Goal: Transaction & Acquisition: Download file/media

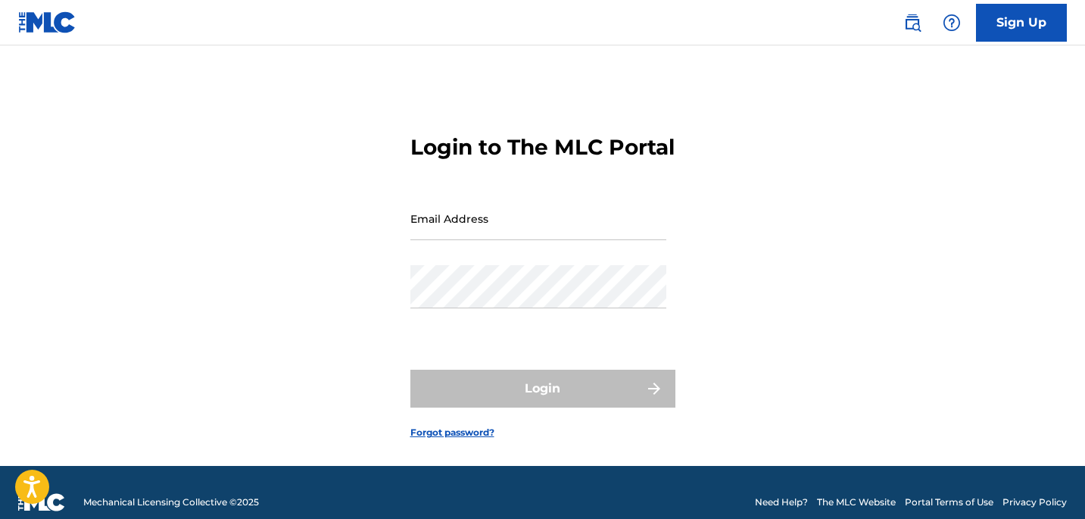
click at [669, 288] on form "Login to The MLC Portal Email Address Password Login Forgot password?" at bounding box center [542, 274] width 265 height 382
click at [585, 265] on div "Email Address" at bounding box center [538, 231] width 256 height 68
click at [582, 240] on input "Email Address" at bounding box center [538, 218] width 256 height 43
type input "[EMAIL_ADDRESS][DOMAIN_NAME]"
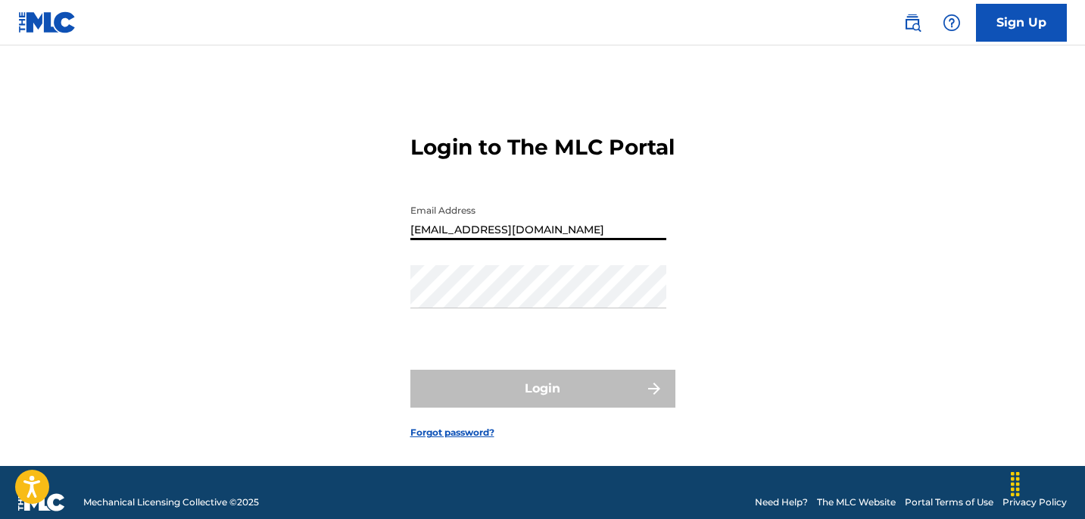
click at [575, 240] on input "[EMAIL_ADDRESS][DOMAIN_NAME]" at bounding box center [538, 218] width 256 height 43
type input "[EMAIL_ADDRESS][DOMAIN_NAME]"
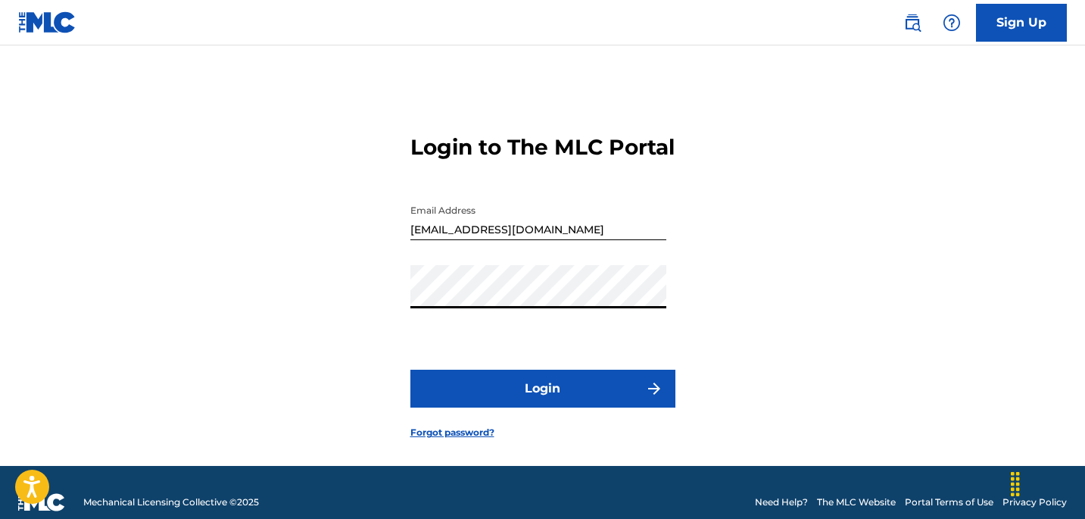
click at [534, 407] on button "Login" at bounding box center [542, 388] width 265 height 38
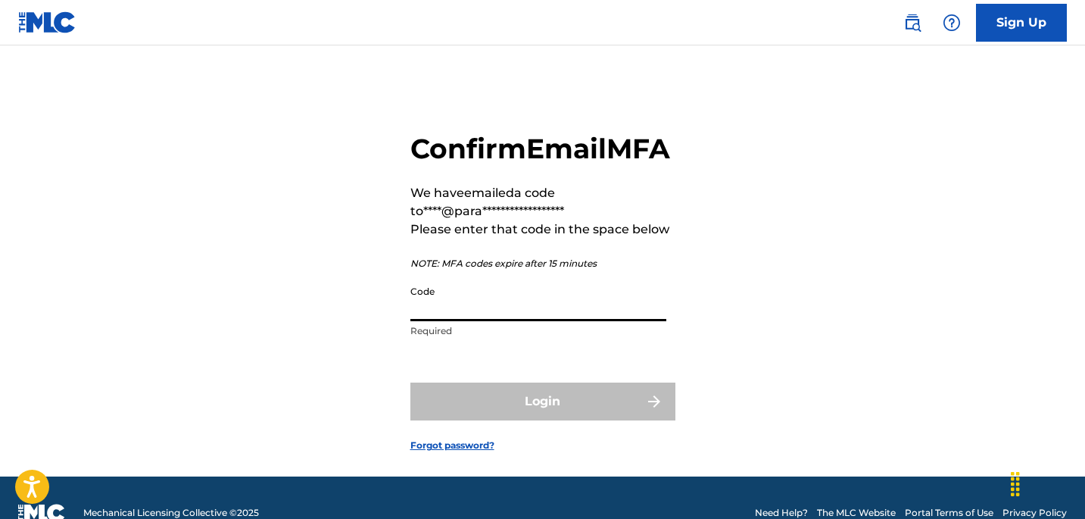
click at [525, 321] on input "Code" at bounding box center [538, 299] width 256 height 43
paste input "796191"
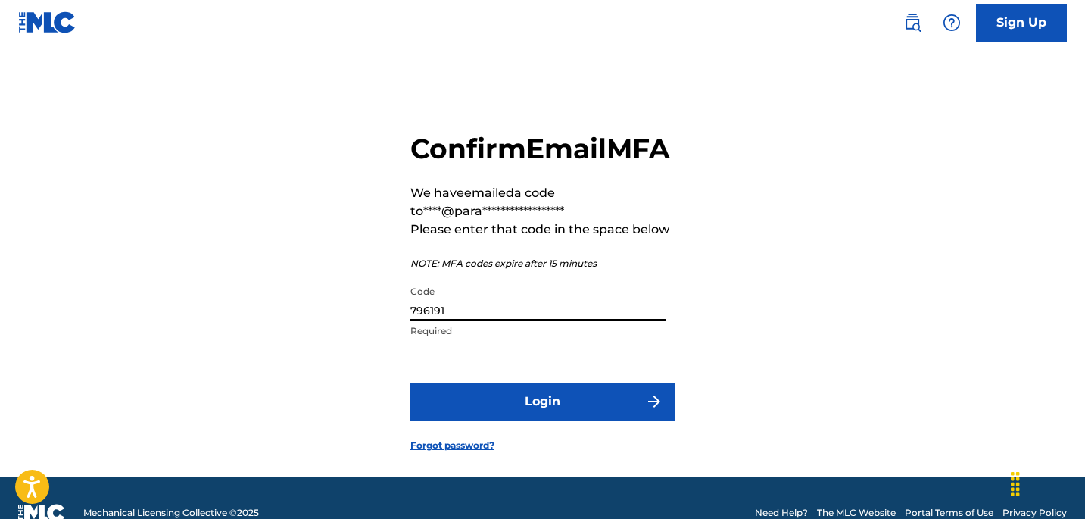
type input "796191"
click at [522, 420] on button "Login" at bounding box center [542, 401] width 265 height 38
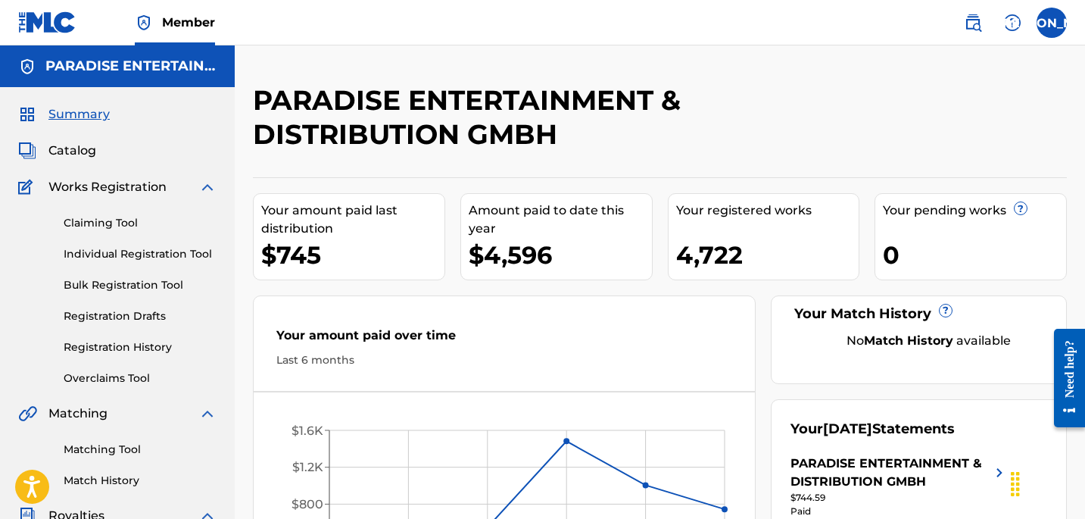
click at [126, 215] on link "Claiming Tool" at bounding box center [140, 223] width 153 height 16
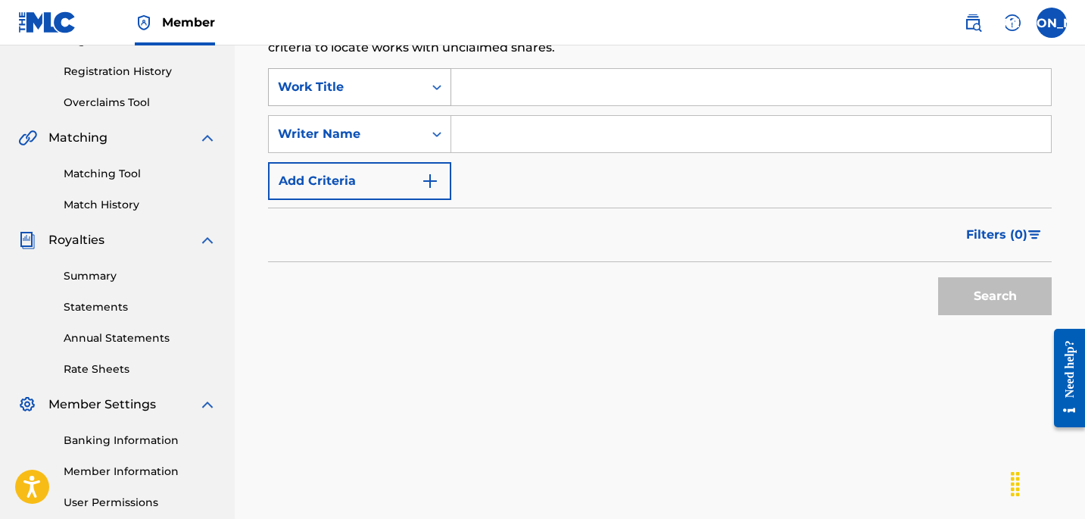
scroll to position [420, 0]
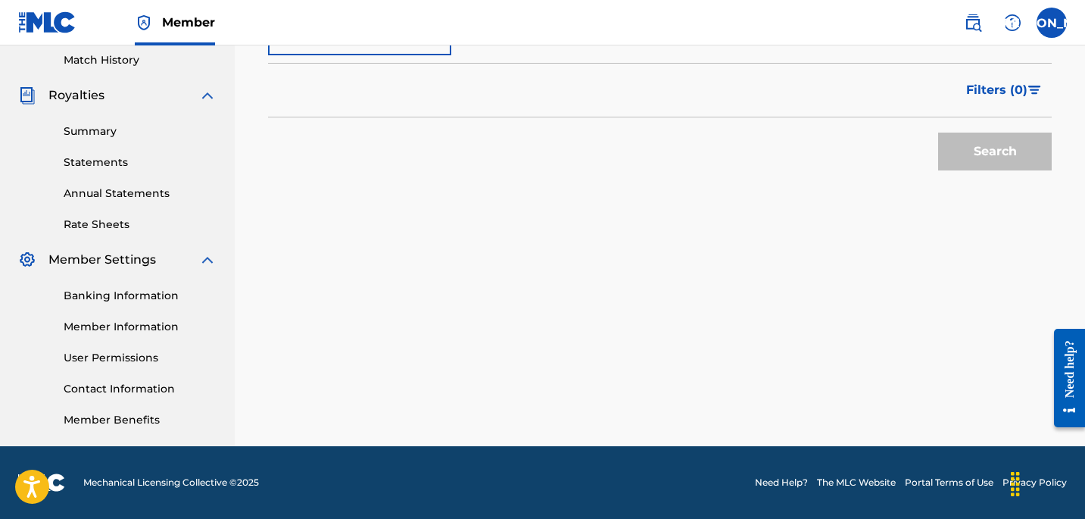
click at [93, 136] on link "Summary" at bounding box center [140, 131] width 153 height 16
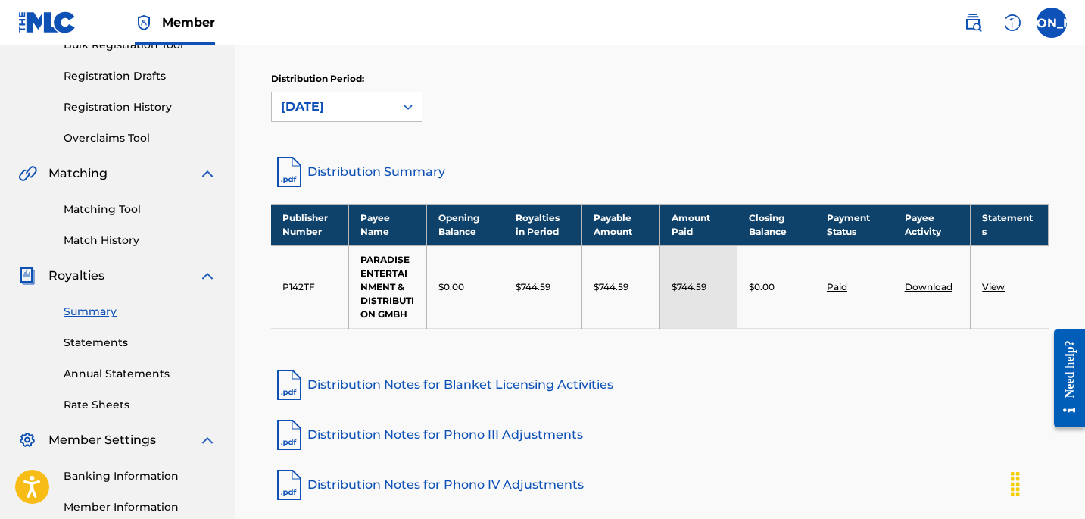
scroll to position [230, 0]
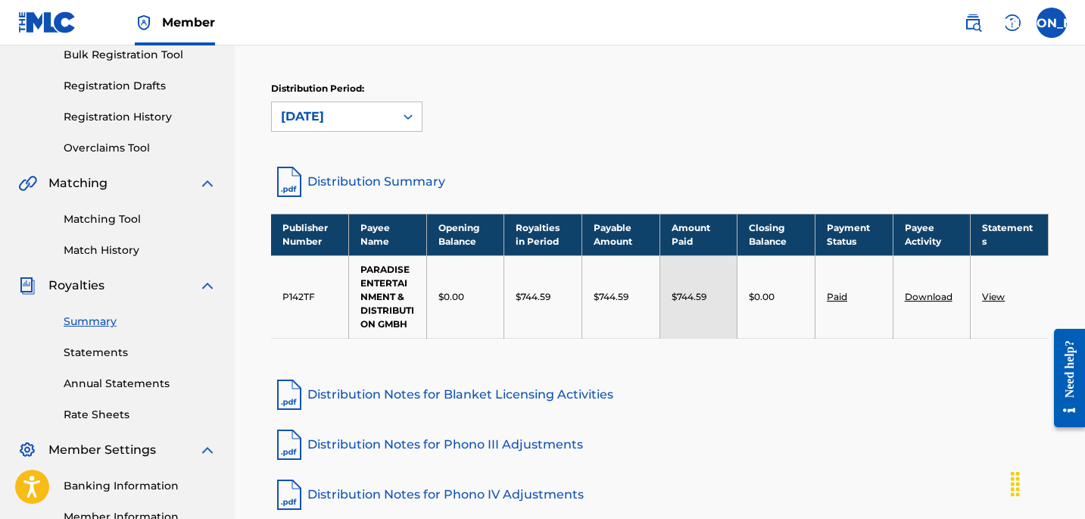
click at [995, 297] on link "View" at bounding box center [993, 296] width 23 height 11
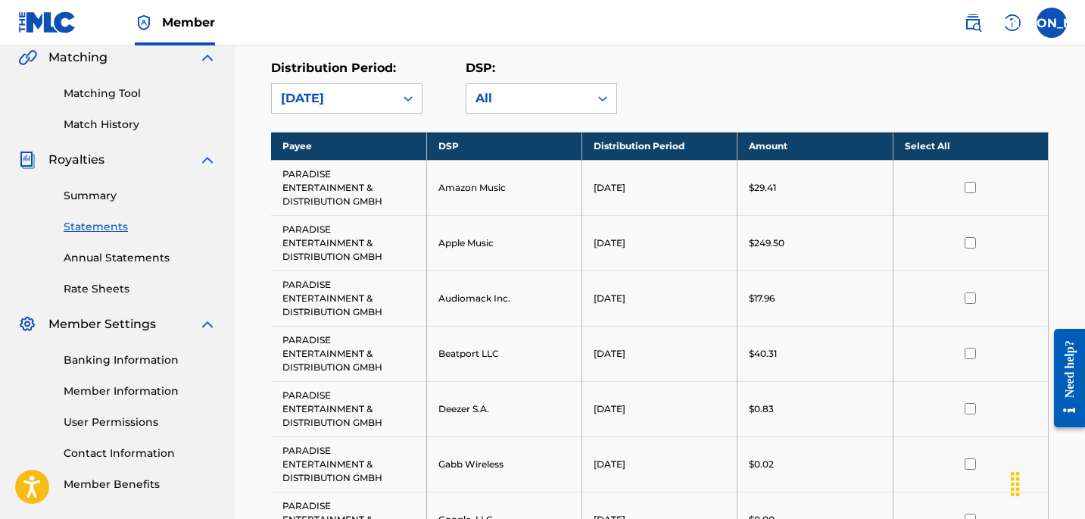
scroll to position [387, 0]
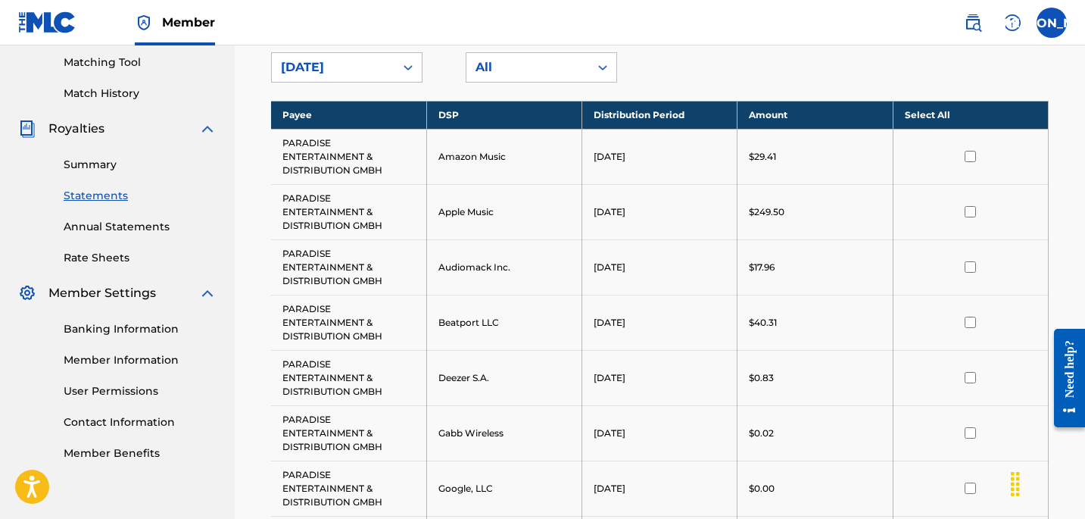
click at [958, 113] on th "Select All" at bounding box center [970, 115] width 155 height 28
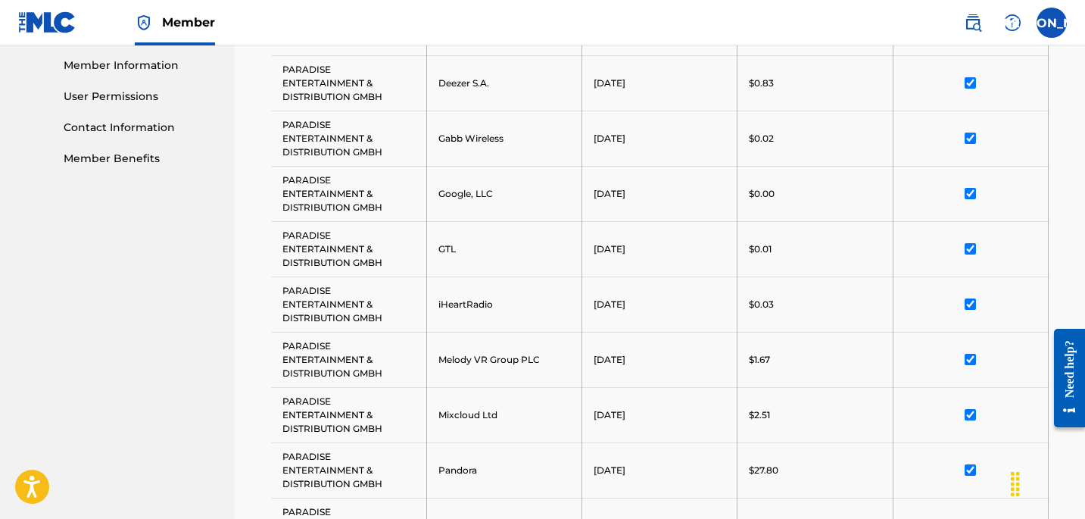
scroll to position [1020, 0]
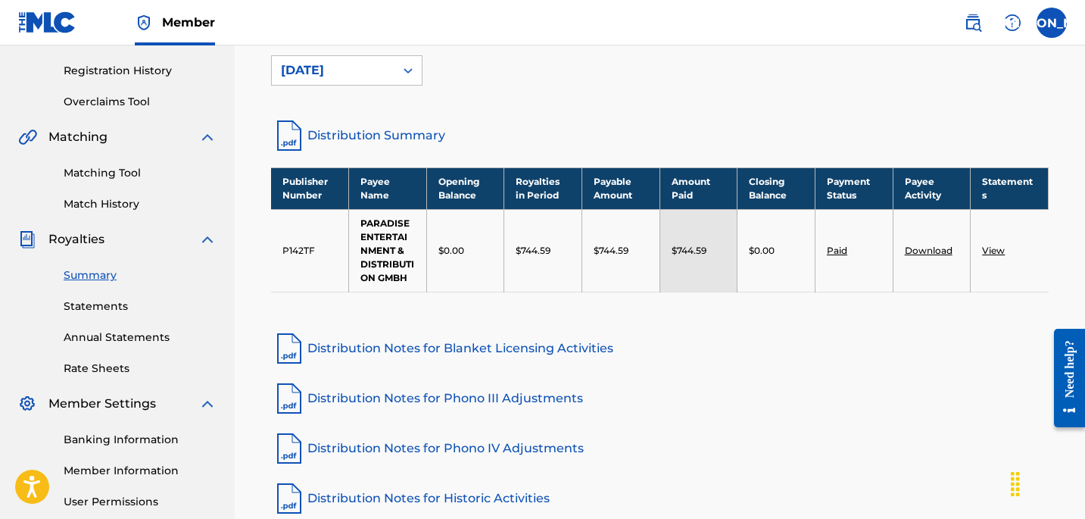
scroll to position [286, 0]
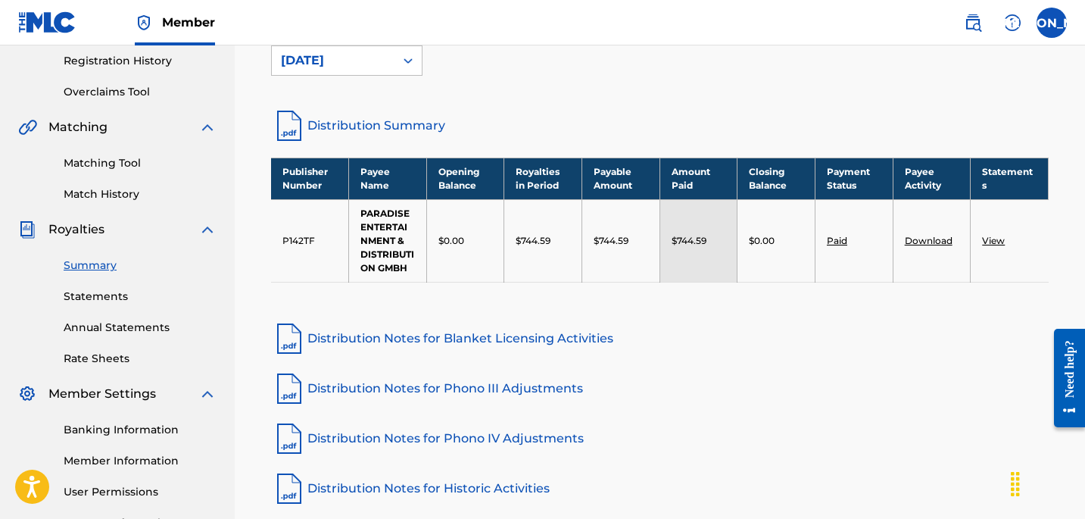
click at [921, 240] on link "Download" at bounding box center [929, 240] width 48 height 11
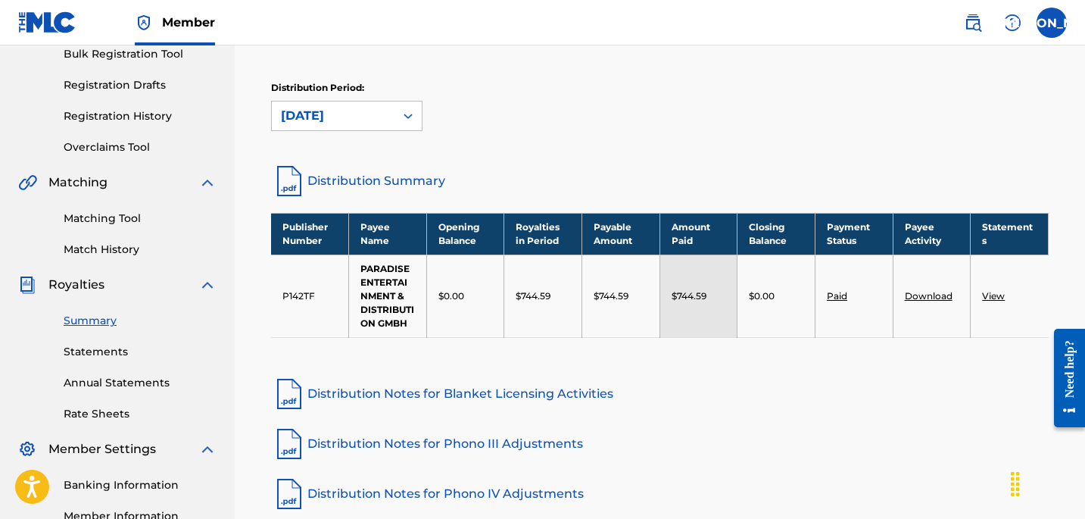
scroll to position [0, 0]
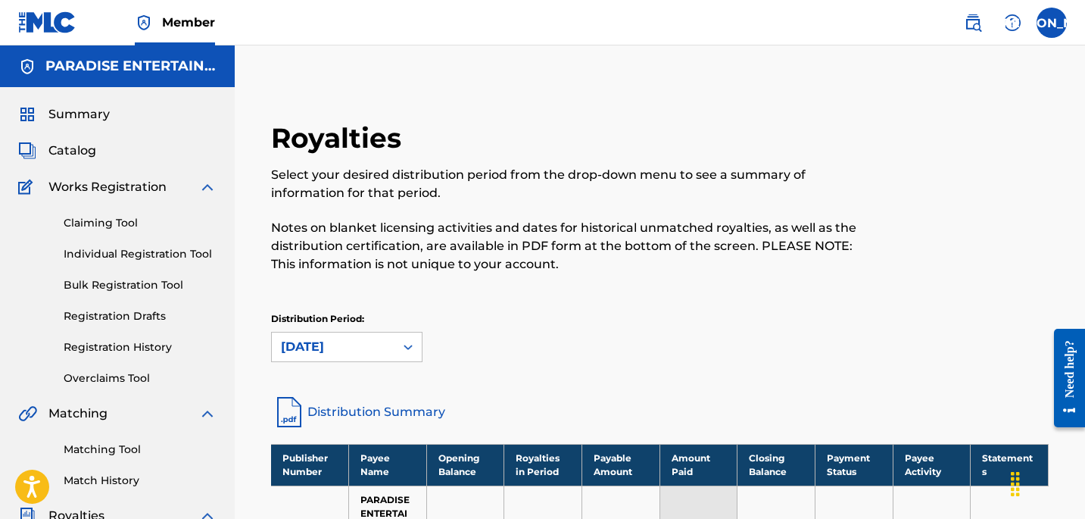
click at [78, 142] on span "Catalog" at bounding box center [72, 151] width 48 height 18
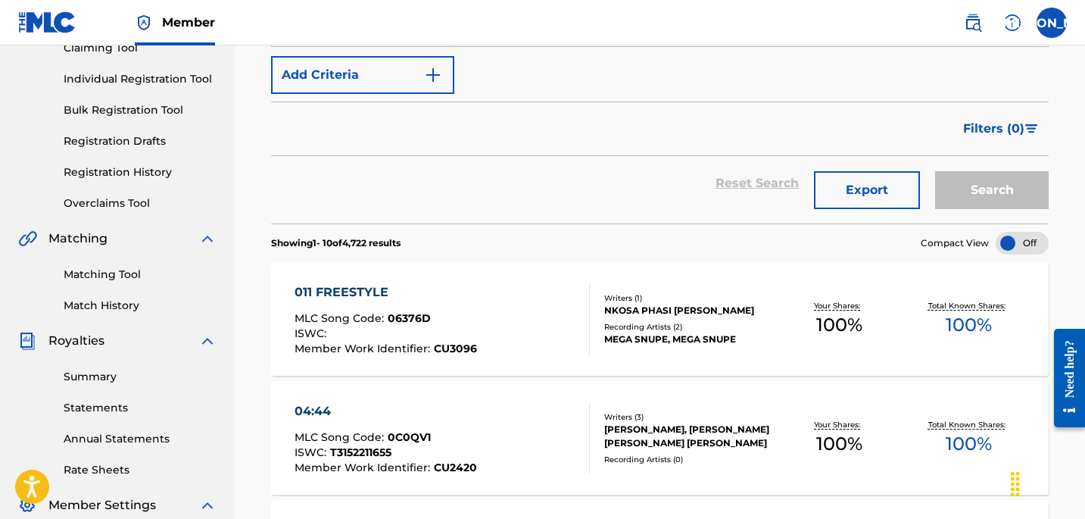
scroll to position [173, 0]
click at [538, 338] on div "011 FREESTYLE MLC Song Code : 06376D ISWC : Member Work Identifier : CU3096" at bounding box center [441, 320] width 295 height 71
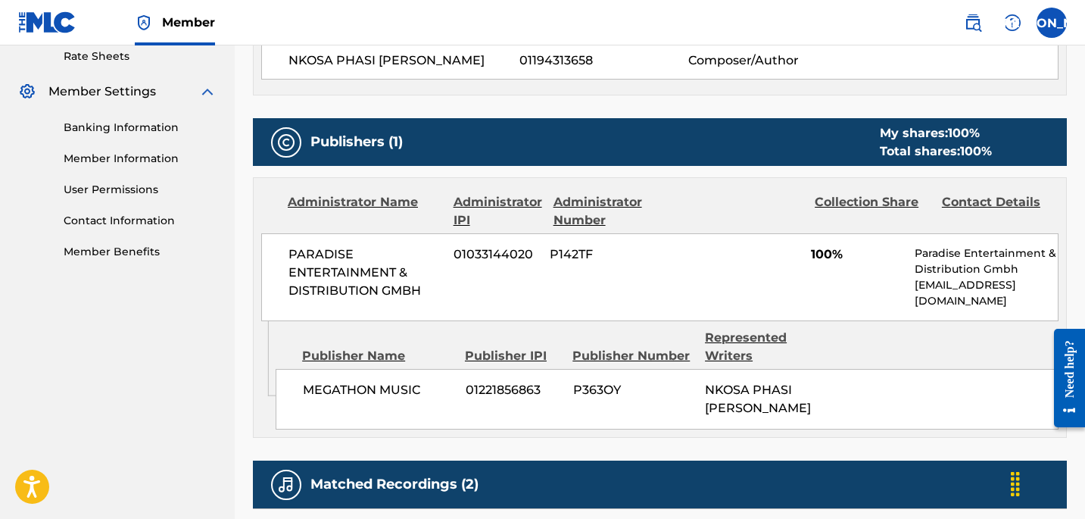
scroll to position [593, 0]
